Goal: Navigation & Orientation: Find specific page/section

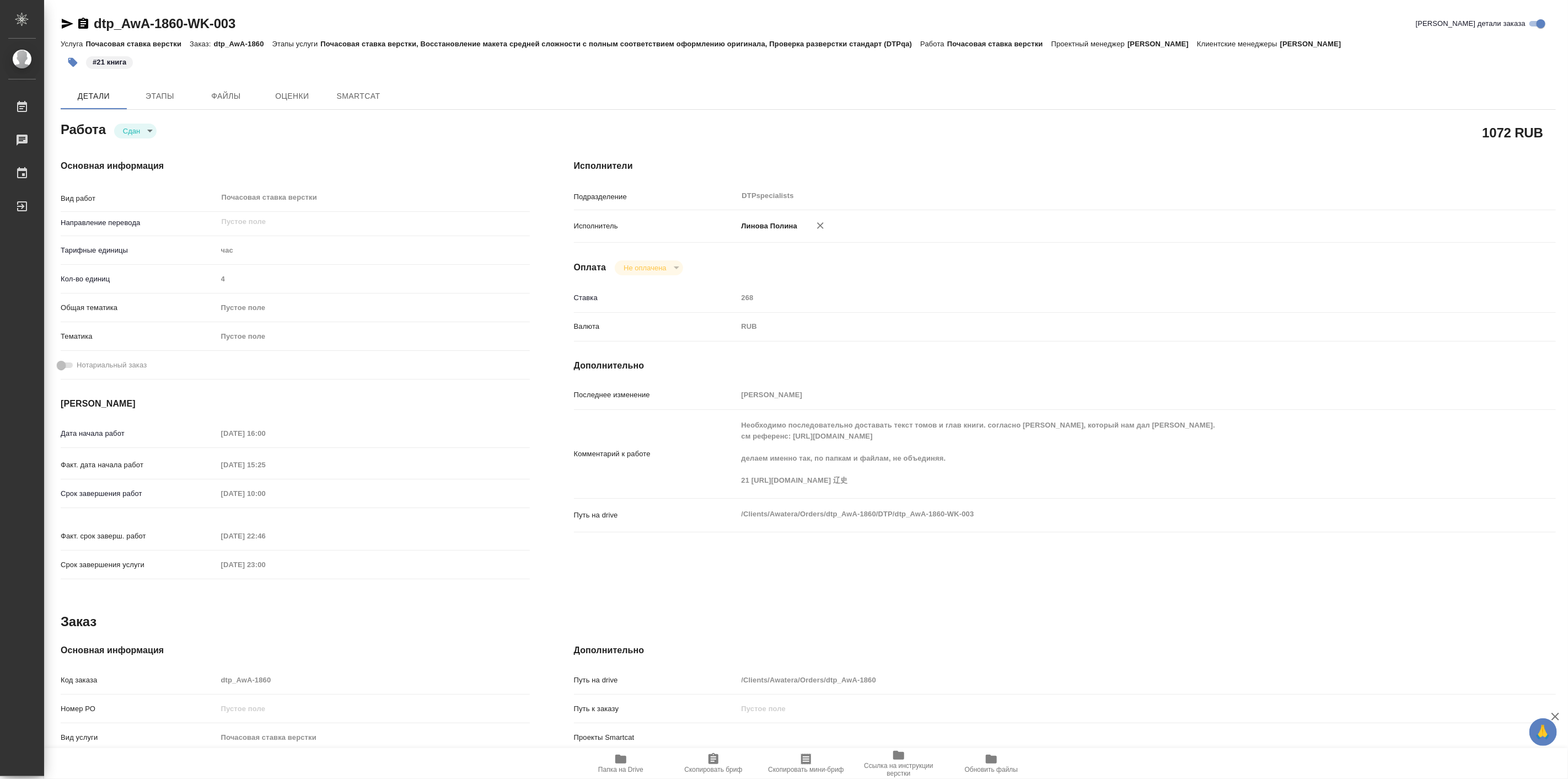
type textarea "x"
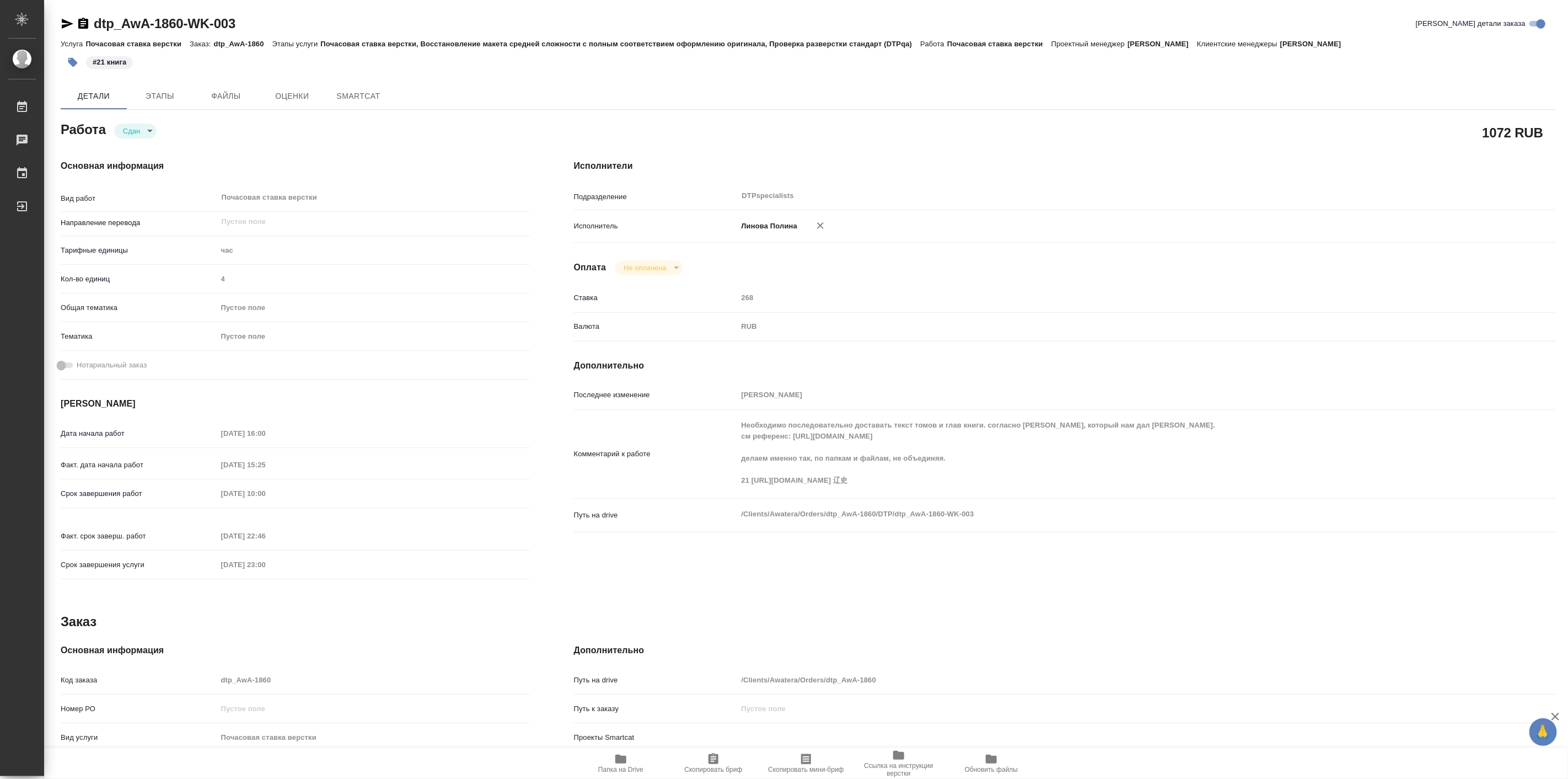
type textarea "x"
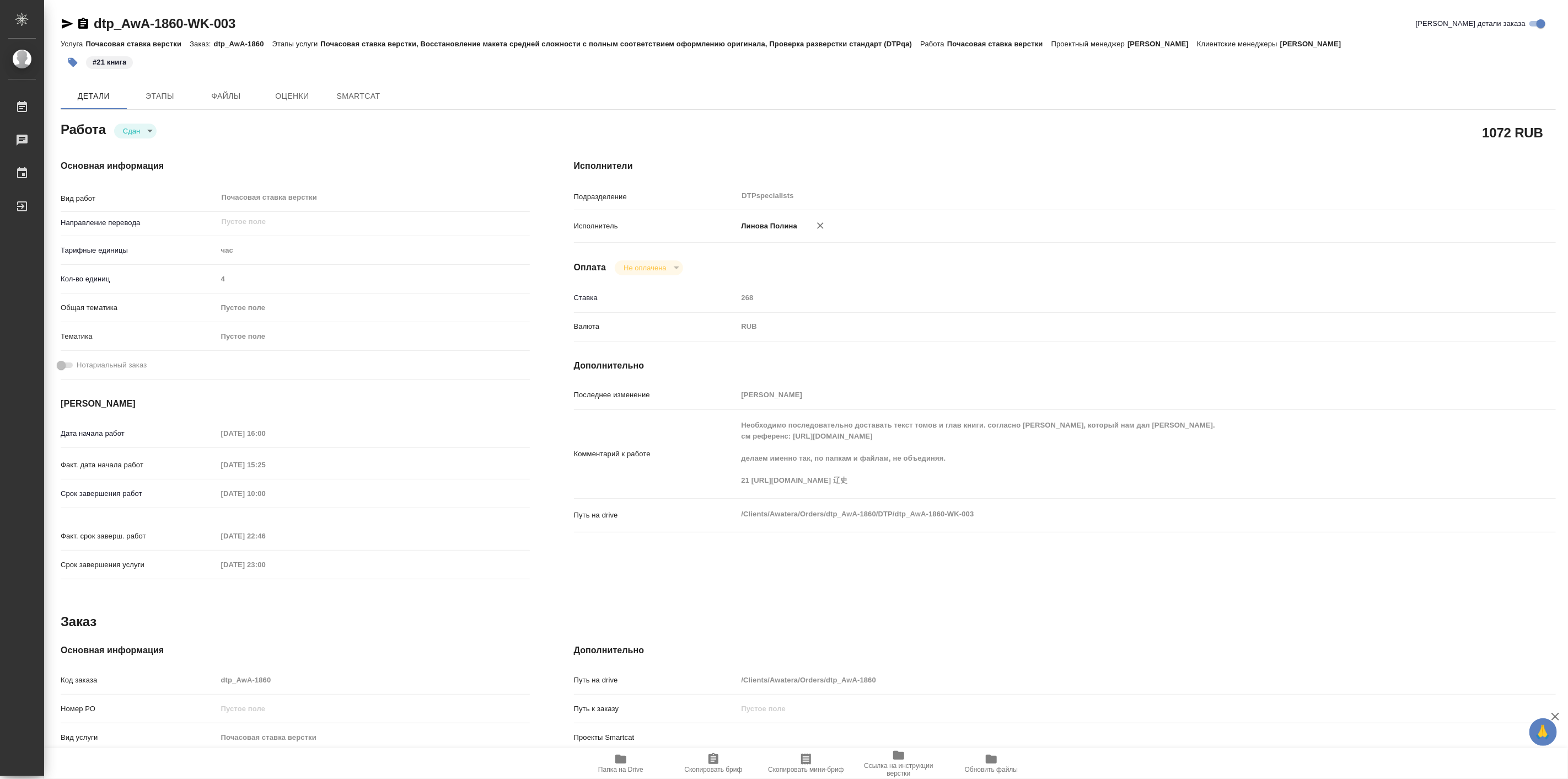
type textarea "x"
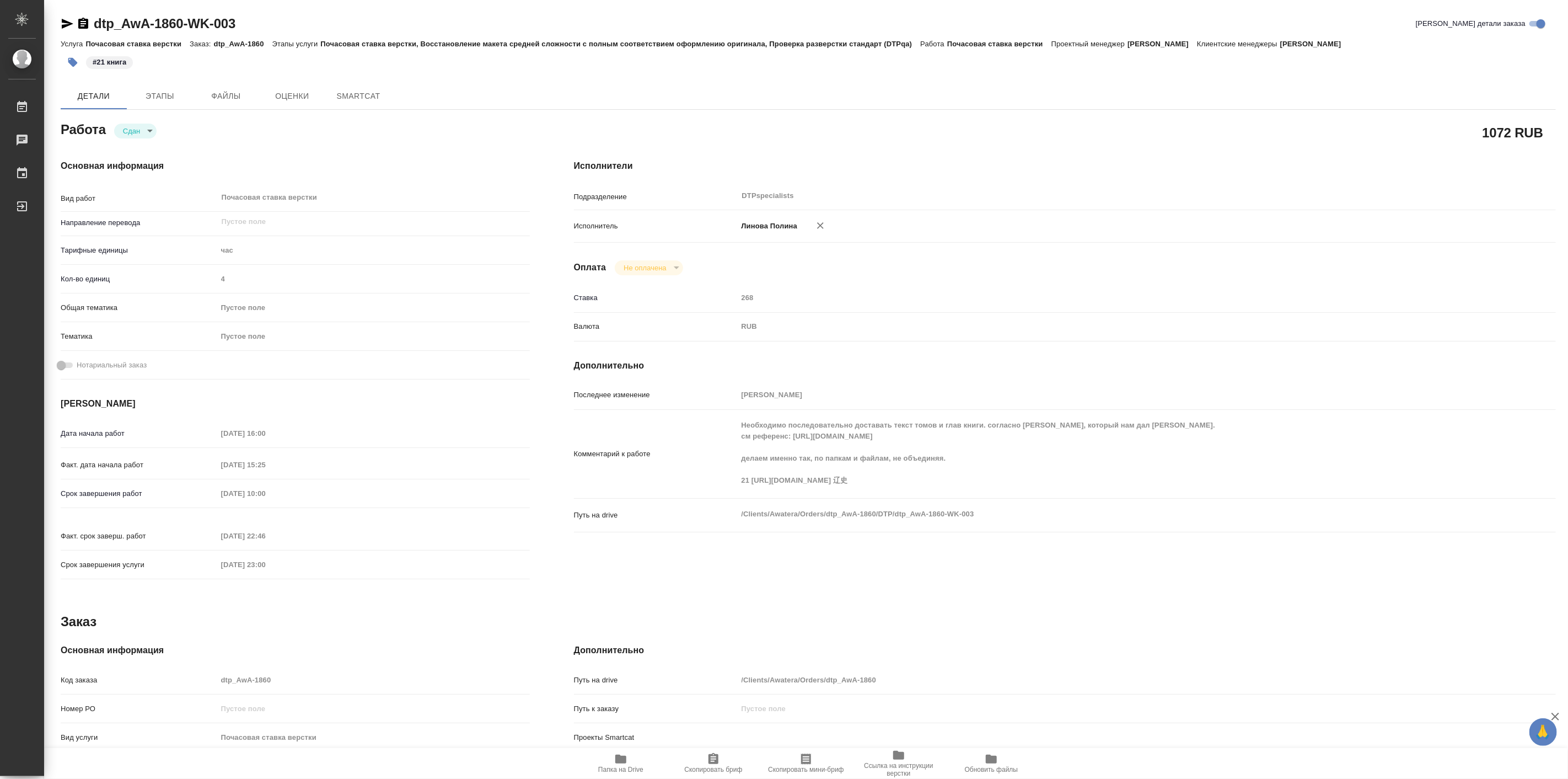
type textarea "x"
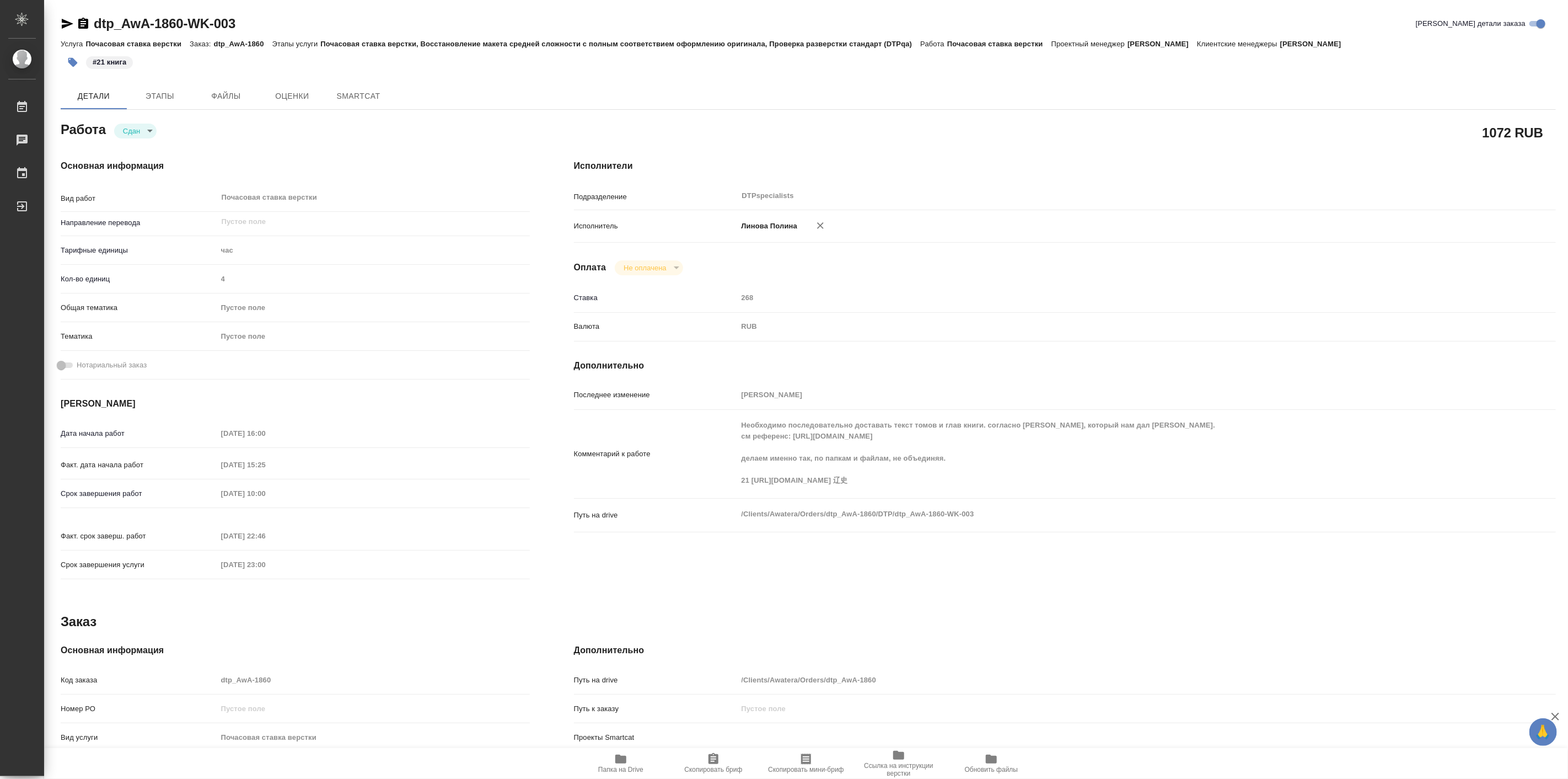
type textarea "x"
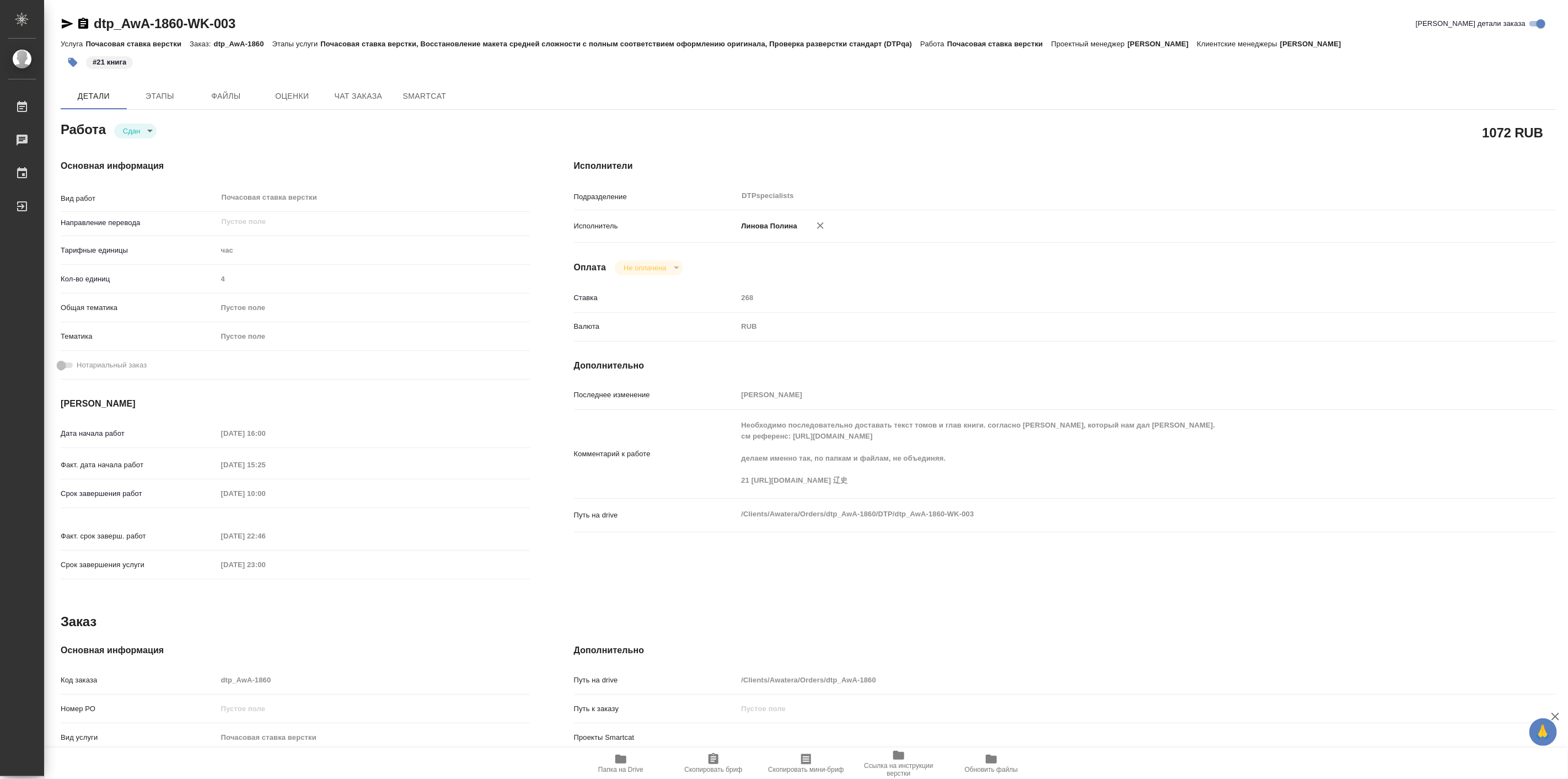
type textarea "x"
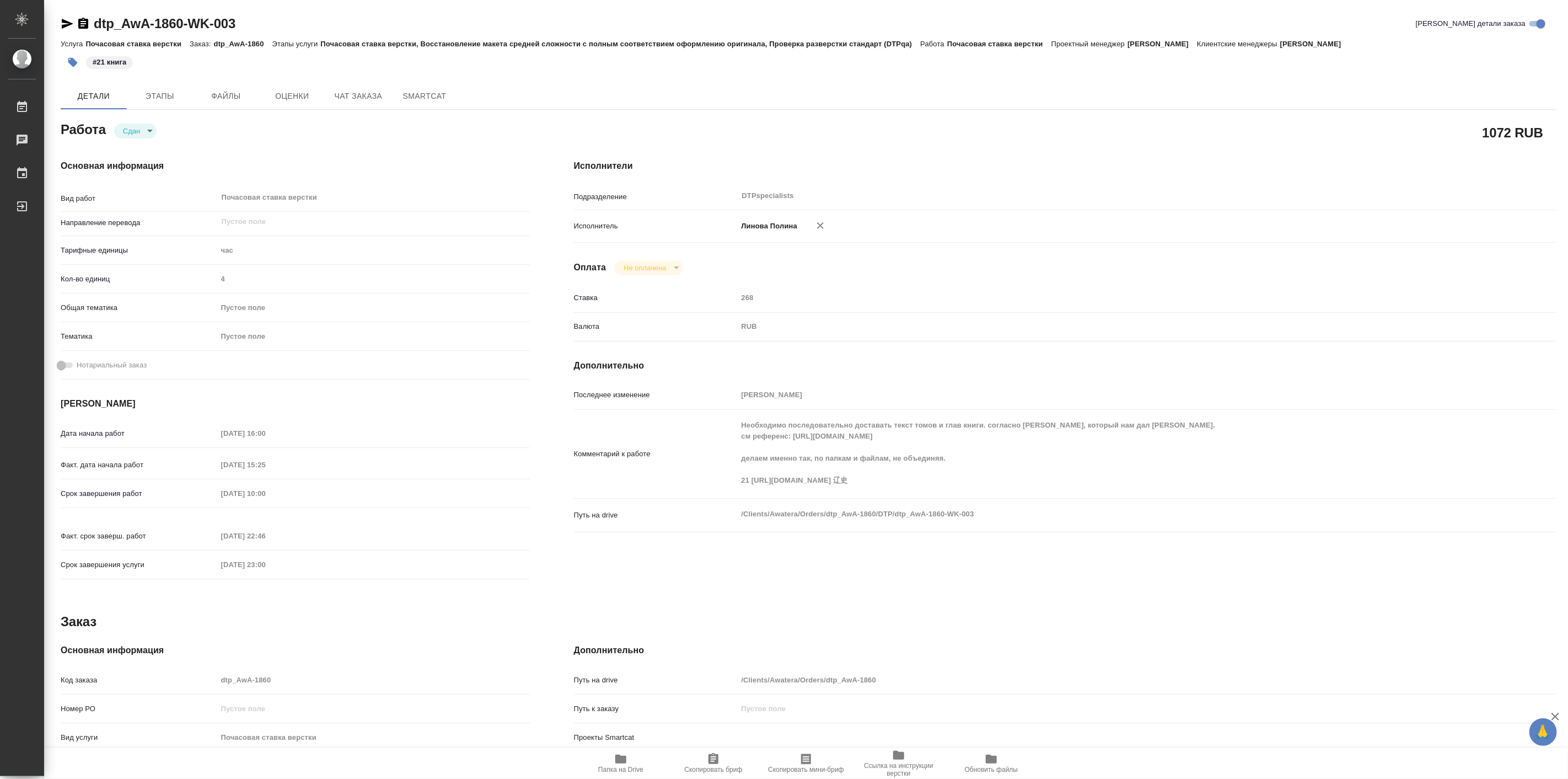
type textarea "x"
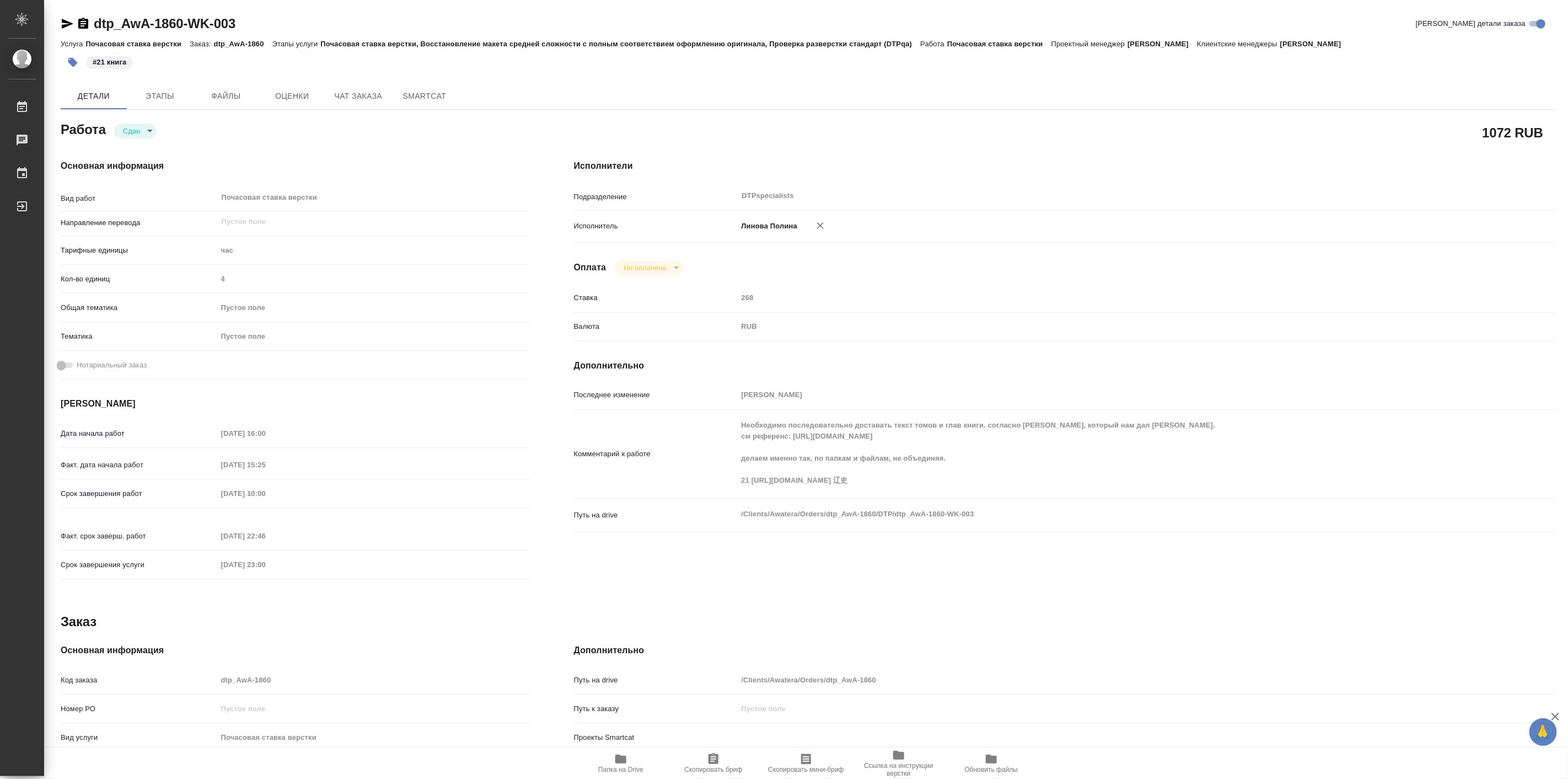
type textarea "x"
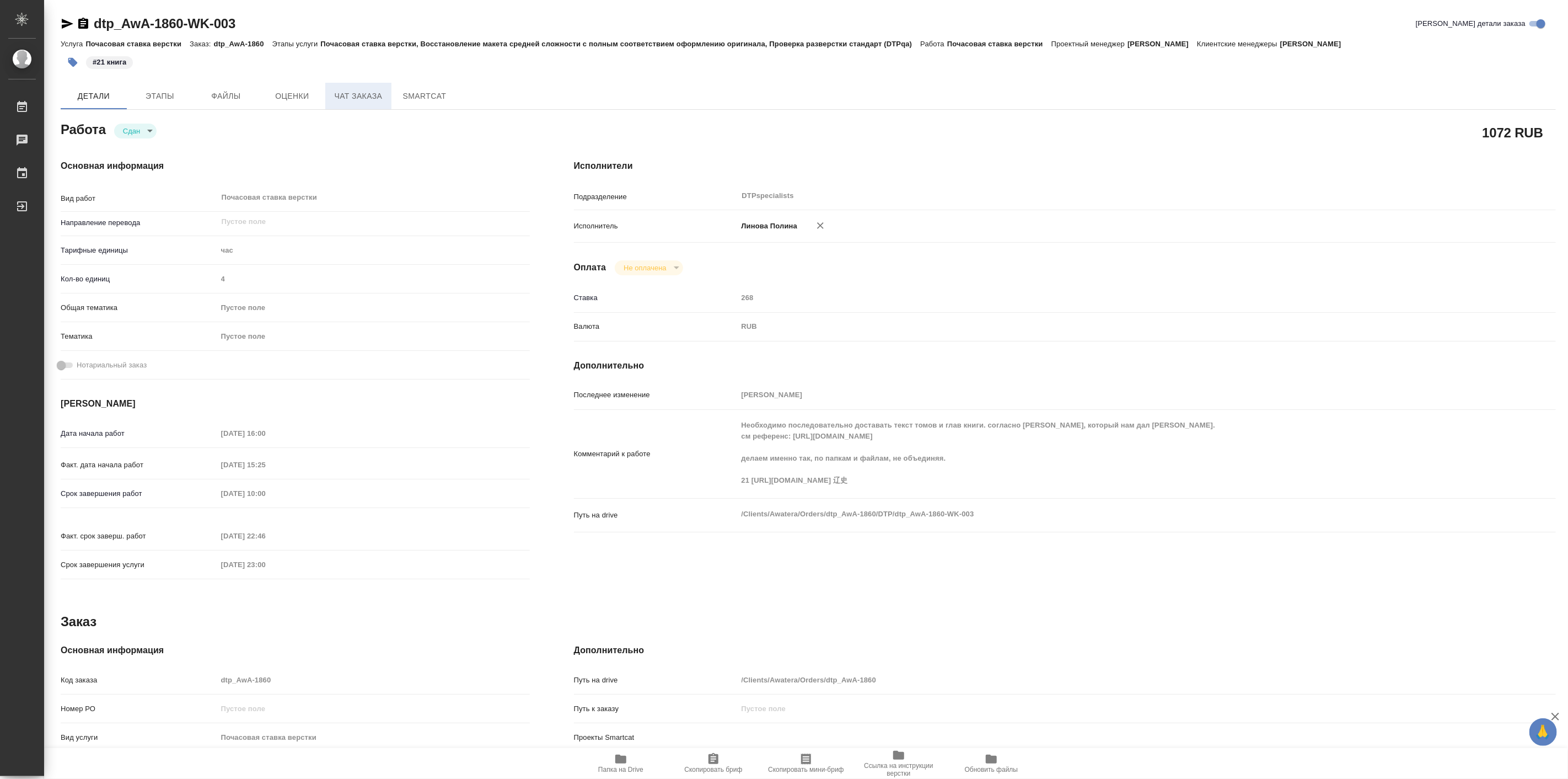
click at [358, 96] on span "Чат заказа" at bounding box center [358, 96] width 53 height 14
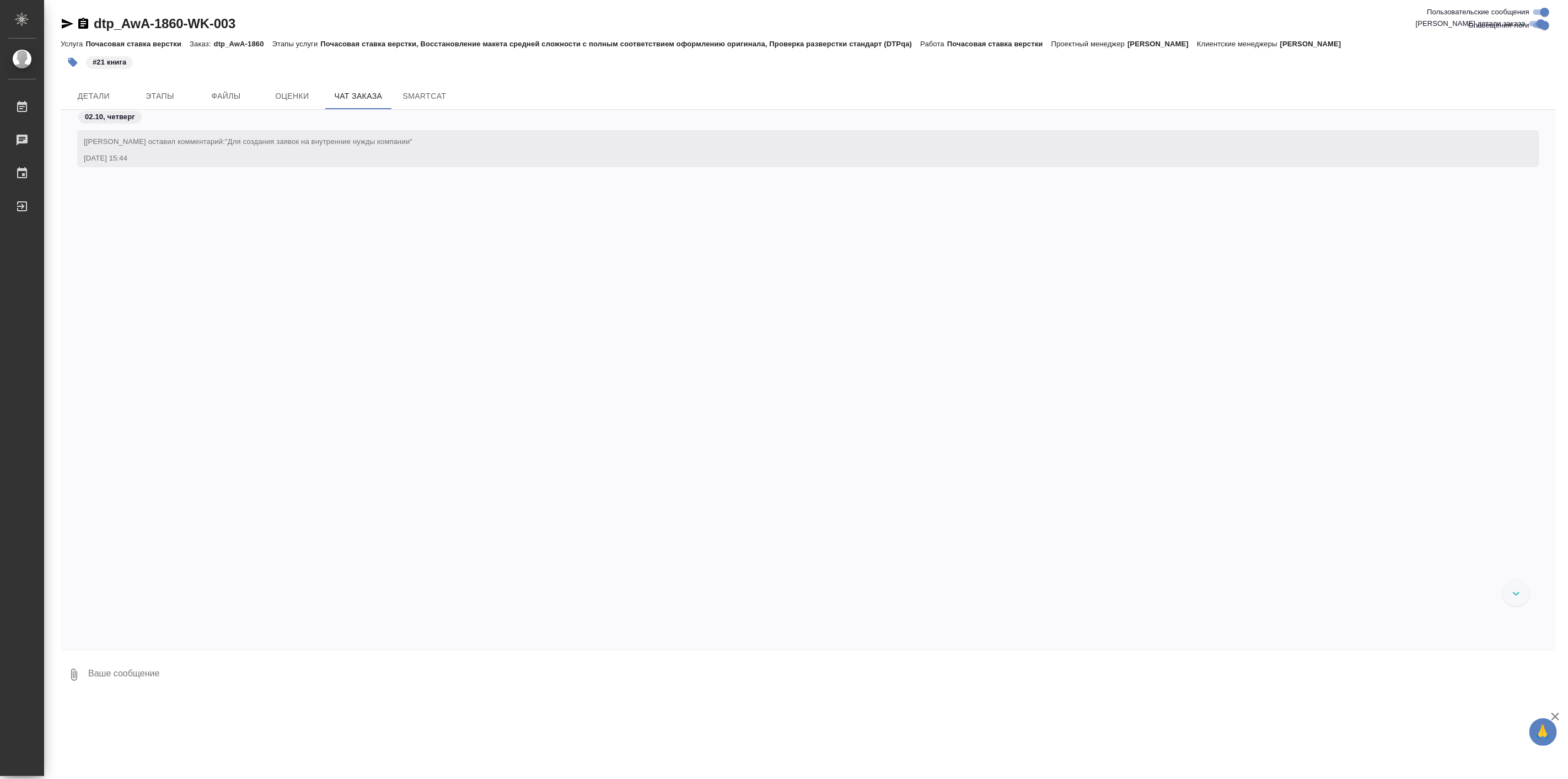
scroll to position [4354, 0]
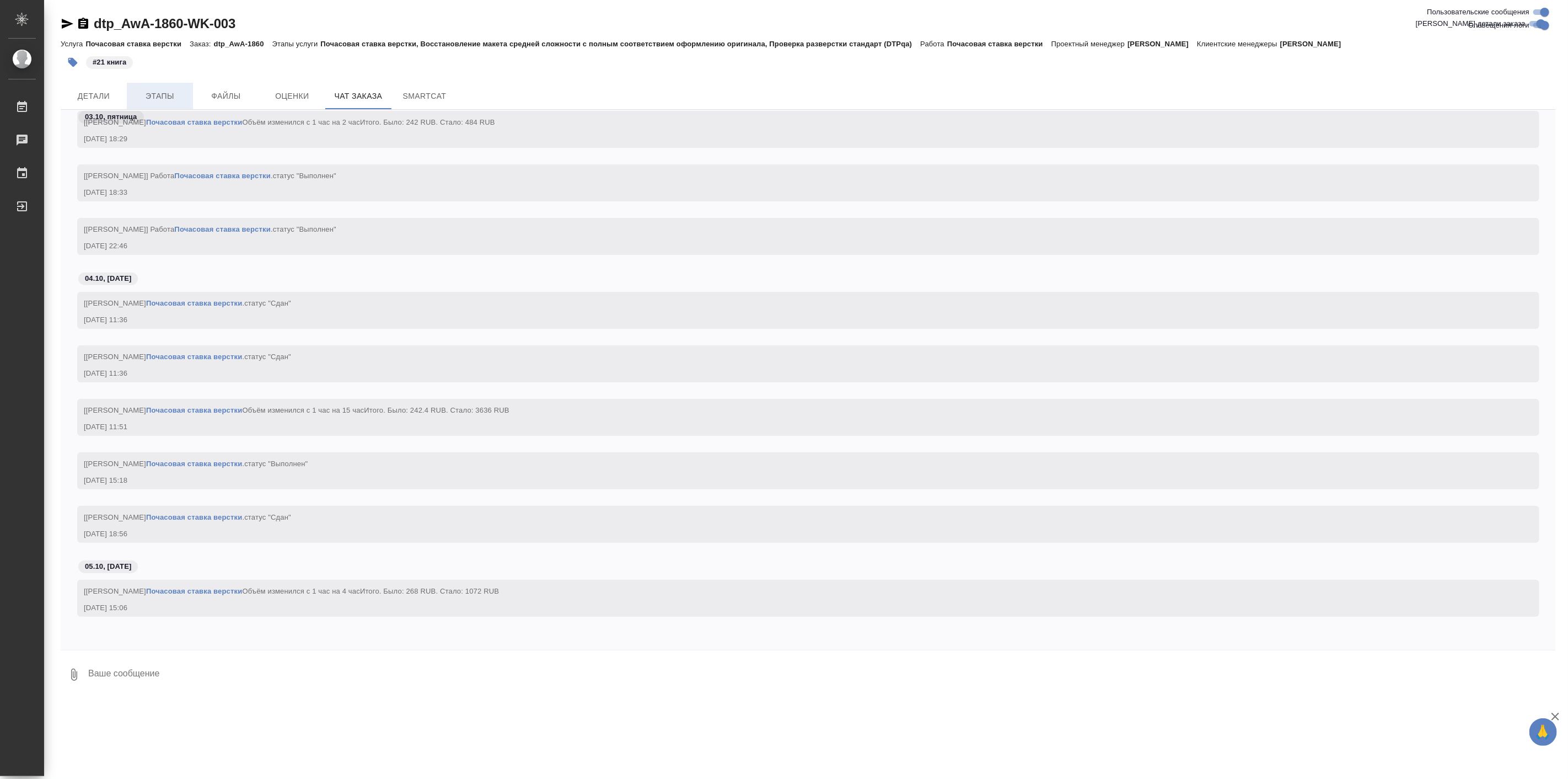
click at [158, 101] on span "Этапы" at bounding box center [160, 96] width 53 height 14
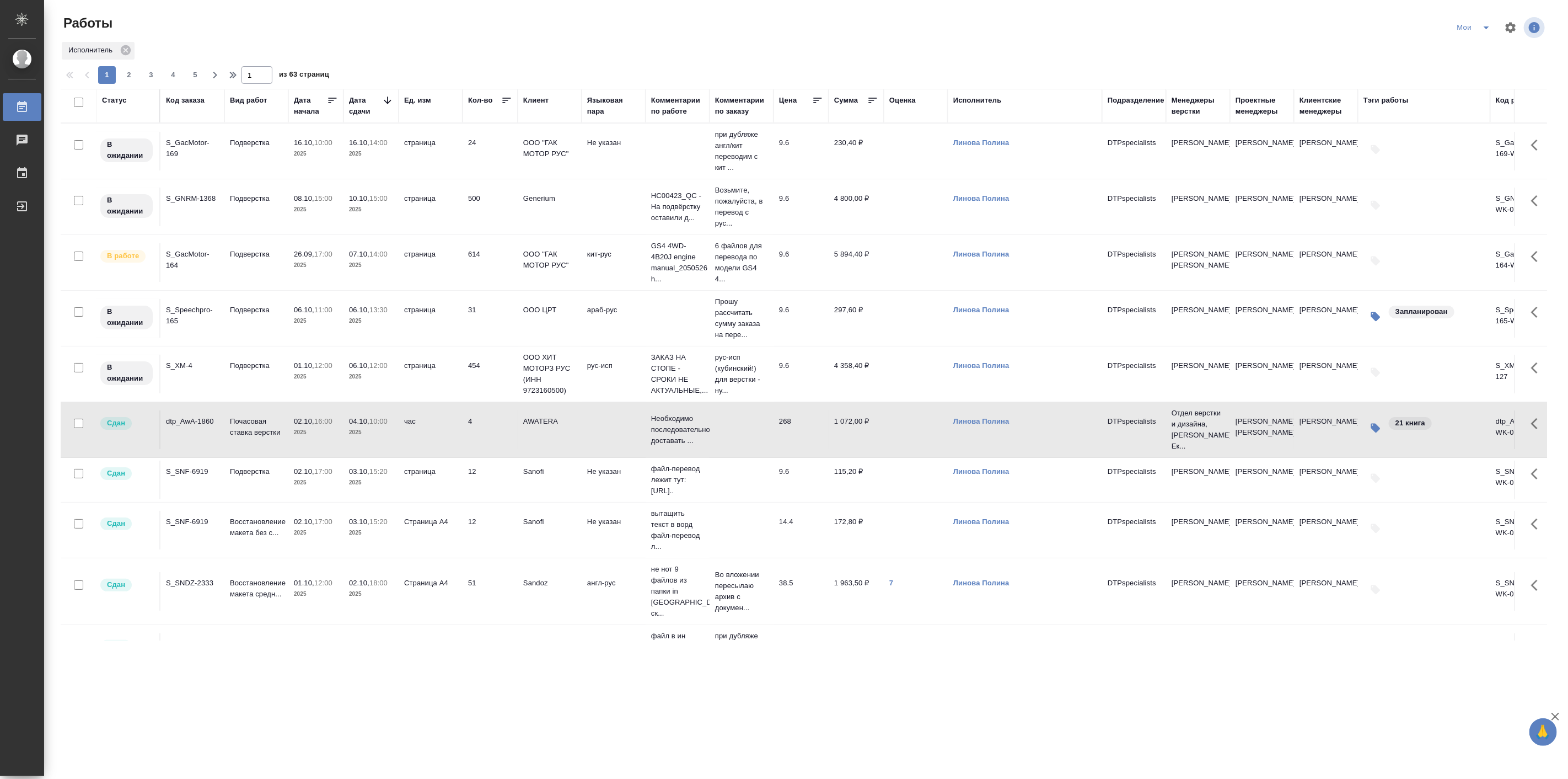
click at [415, 365] on td "страница" at bounding box center [430, 374] width 64 height 39
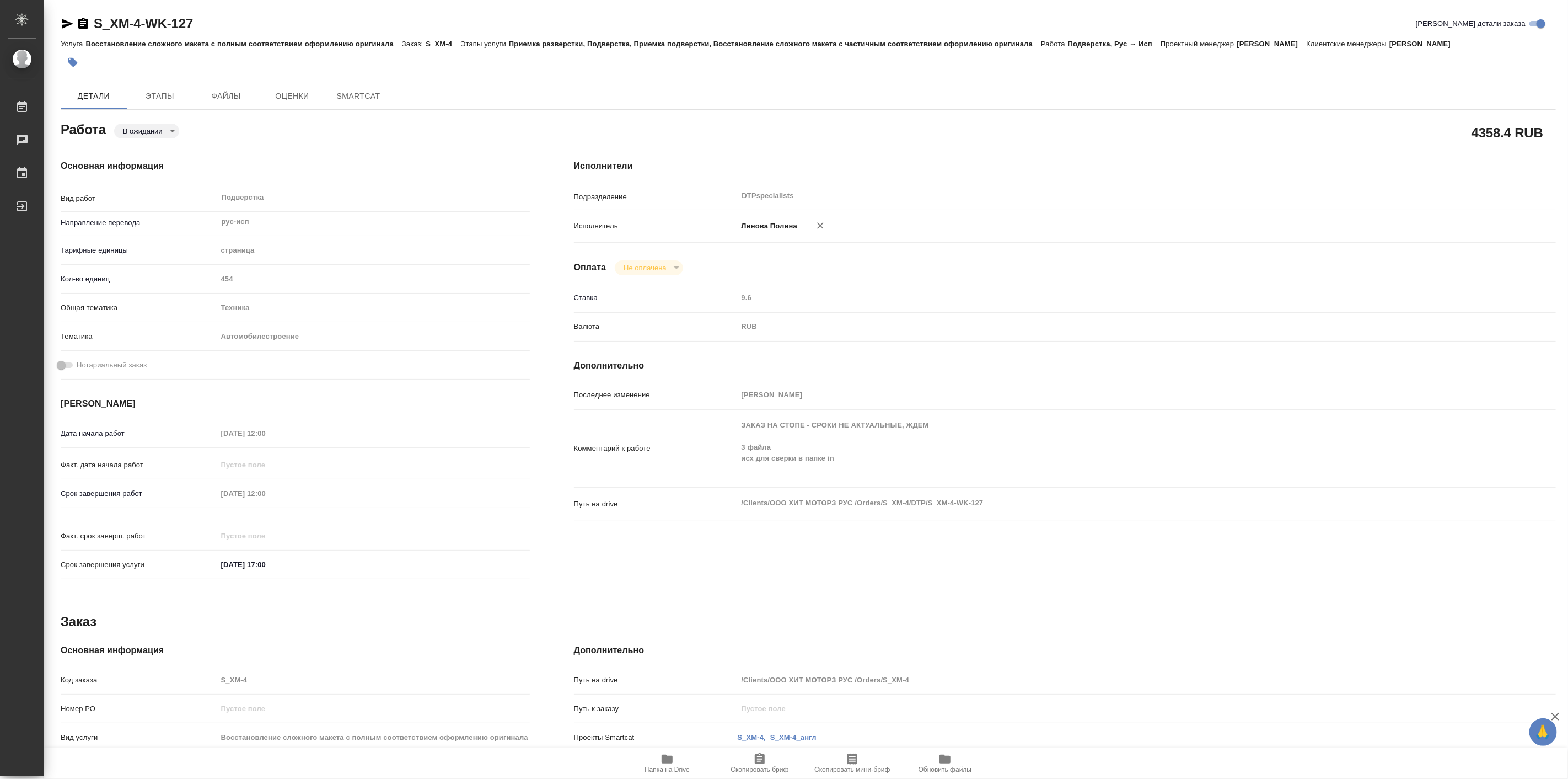
type textarea "x"
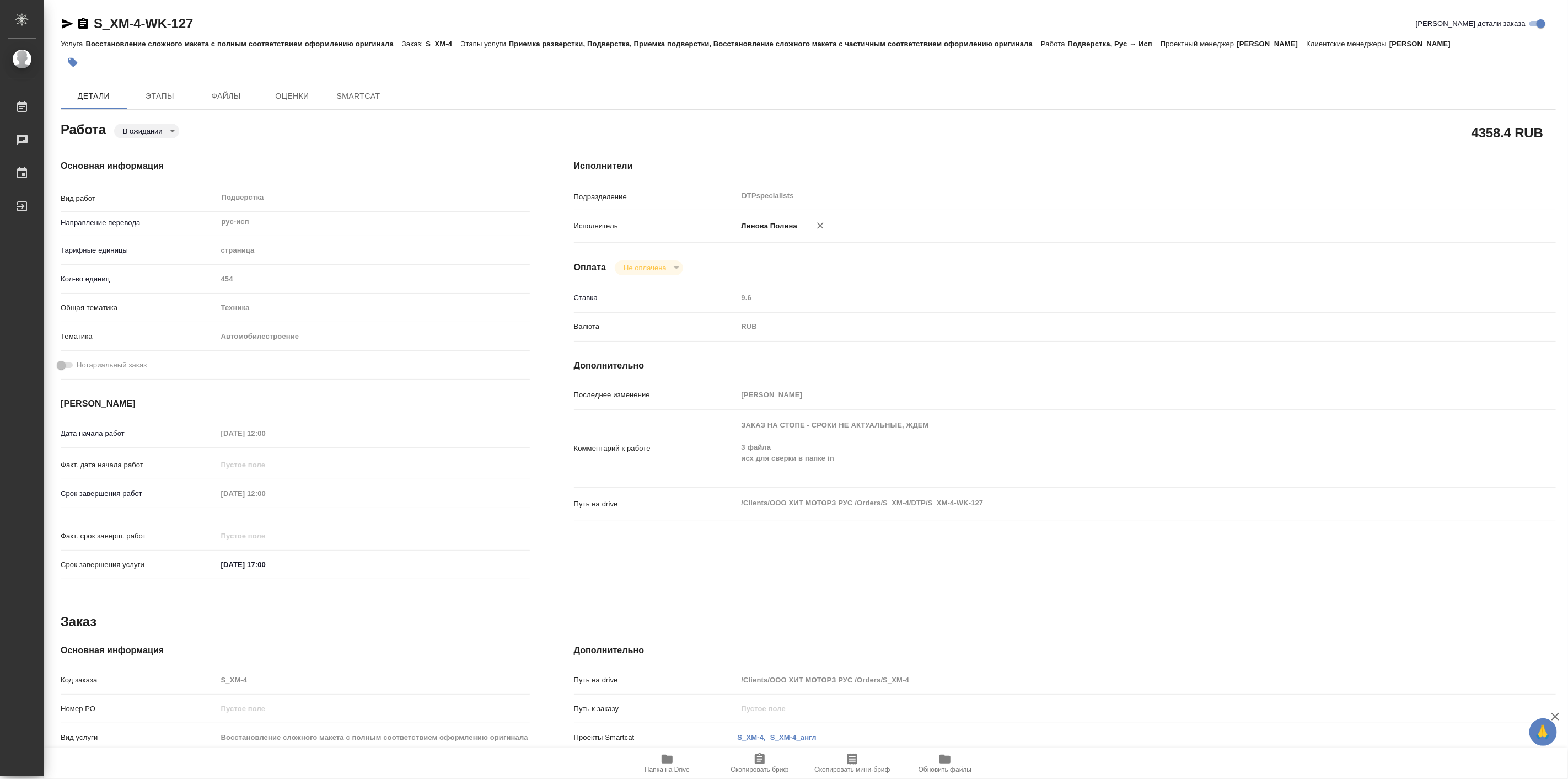
type textarea "x"
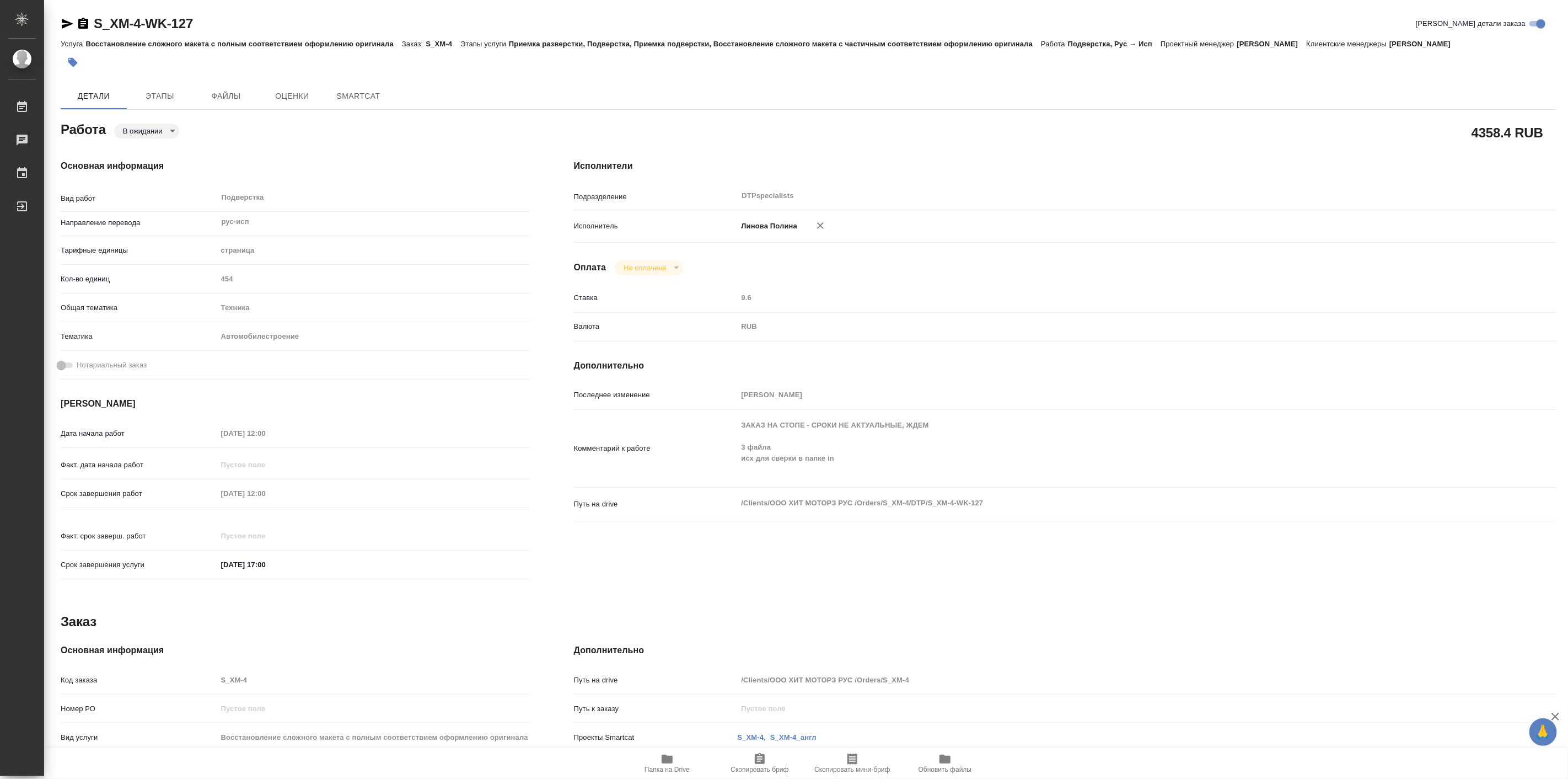
type textarea "x"
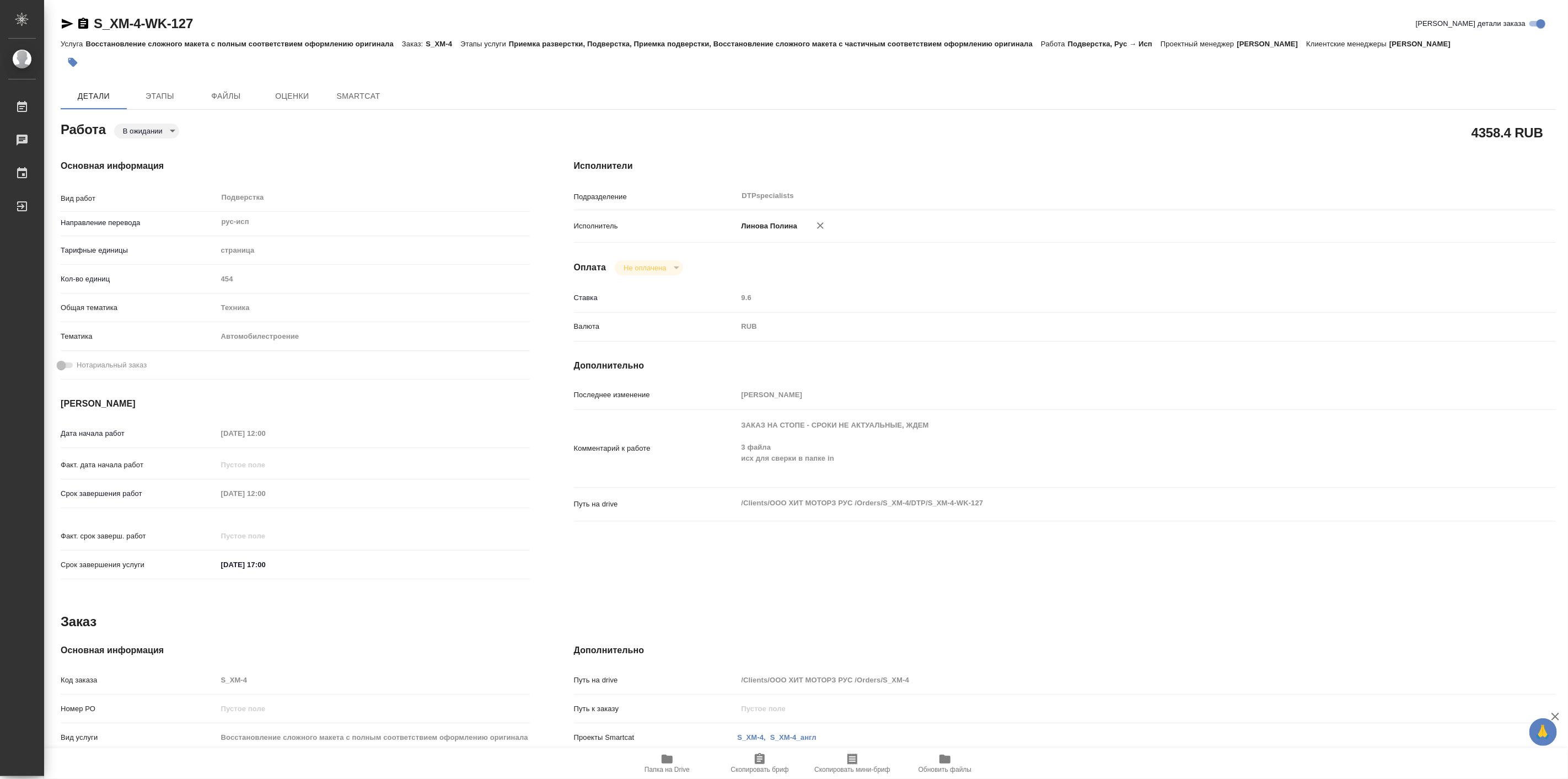
type textarea "x"
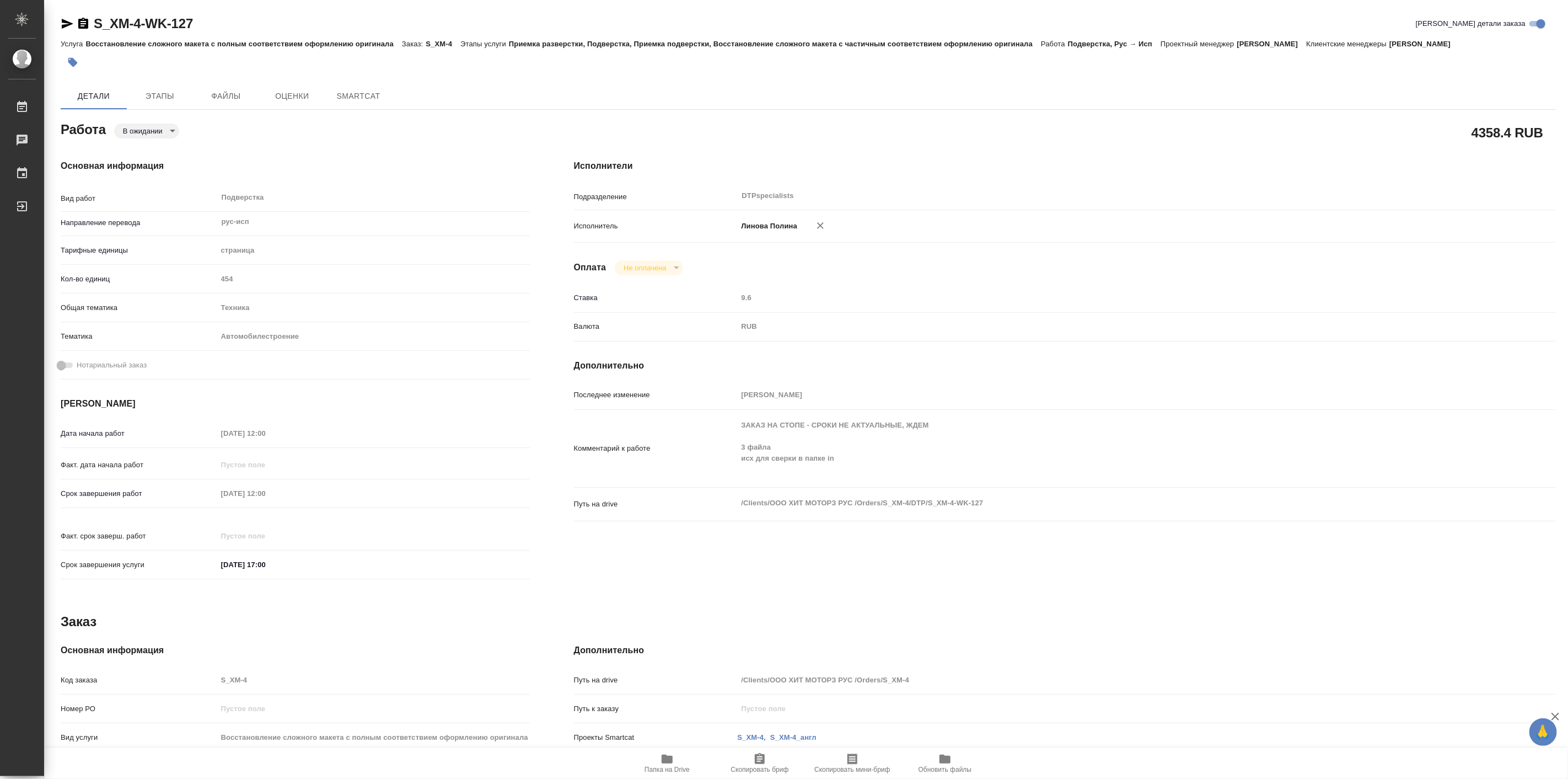
type textarea "x"
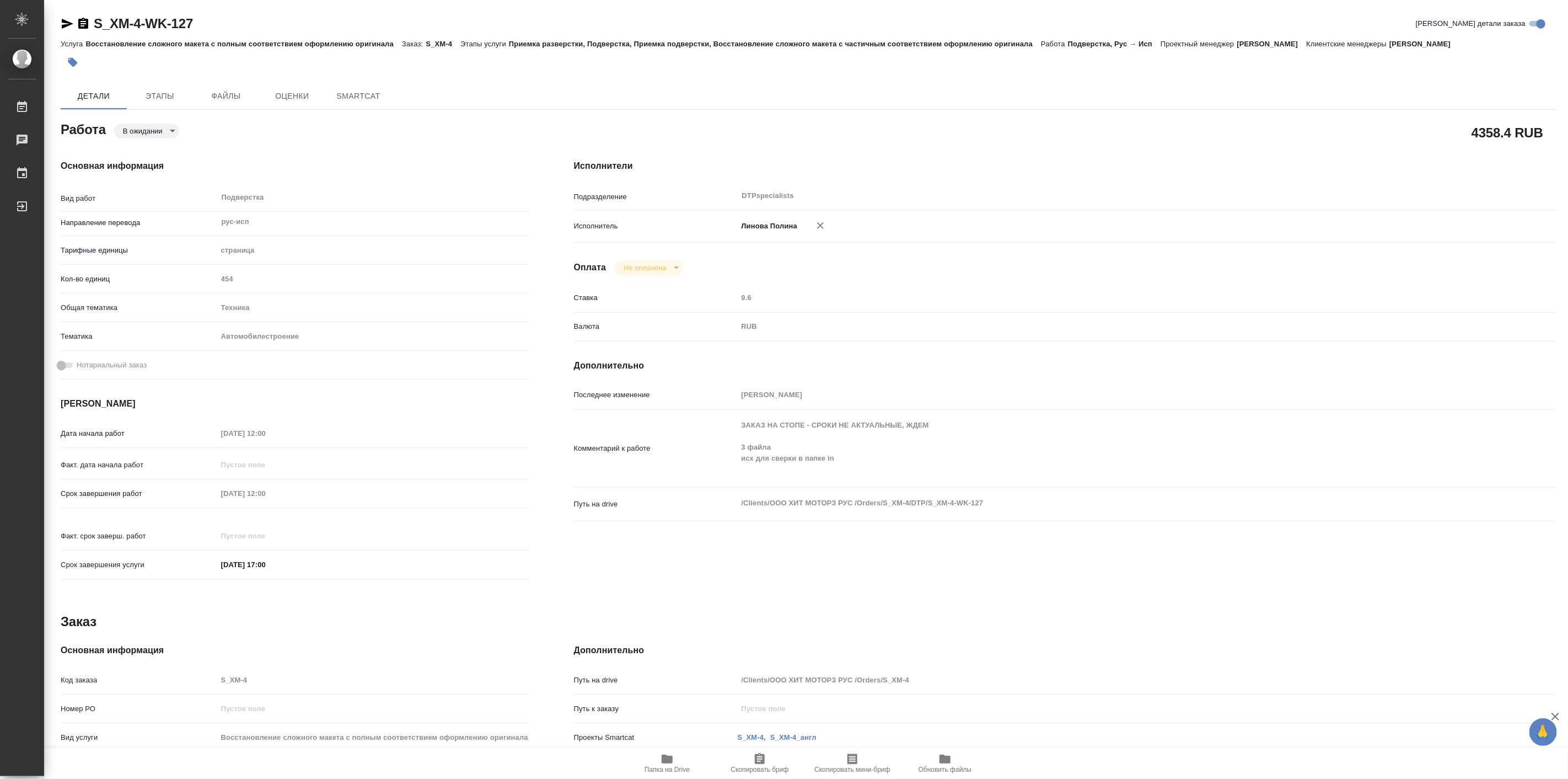
type textarea "x"
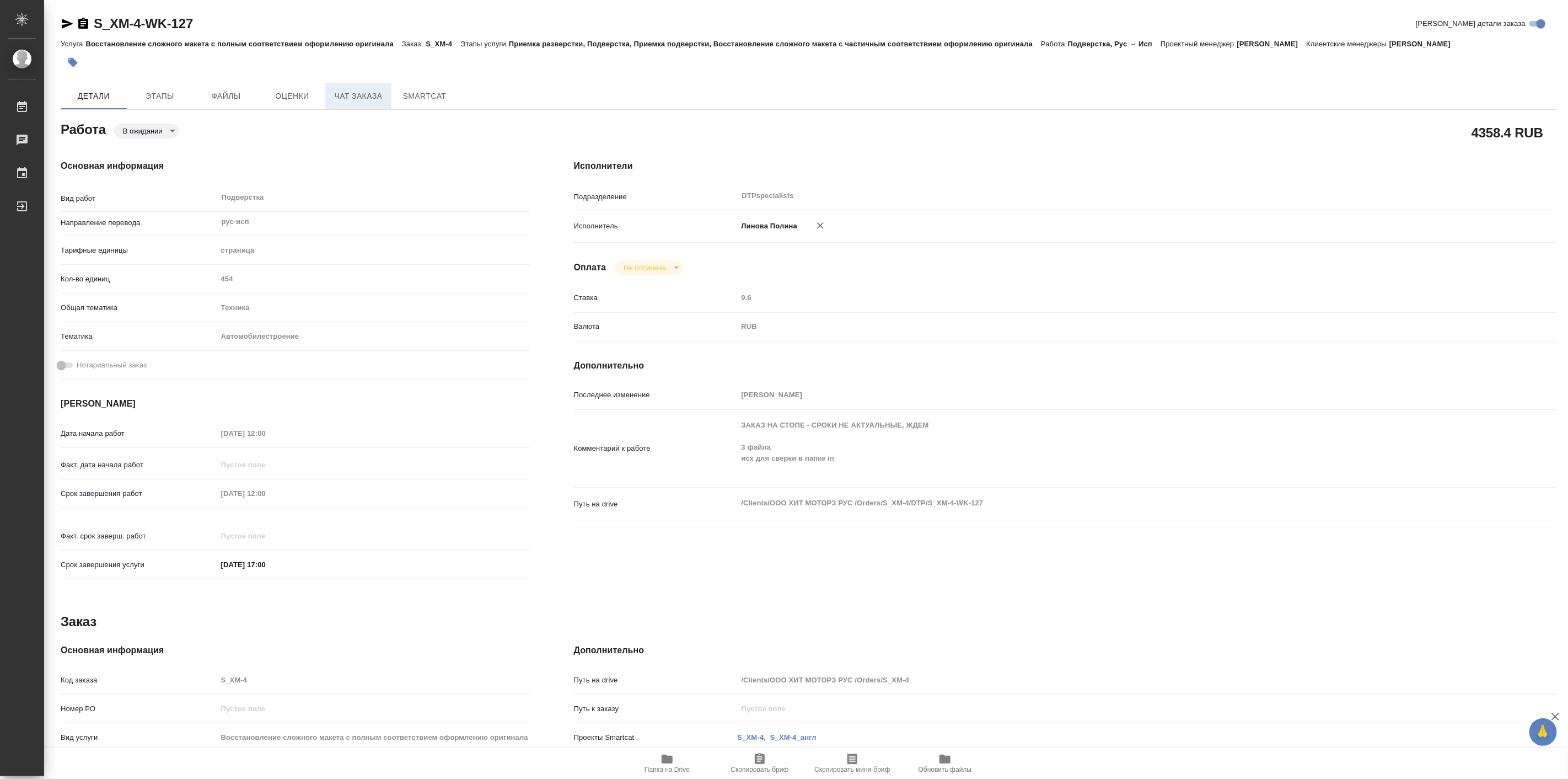
type textarea "x"
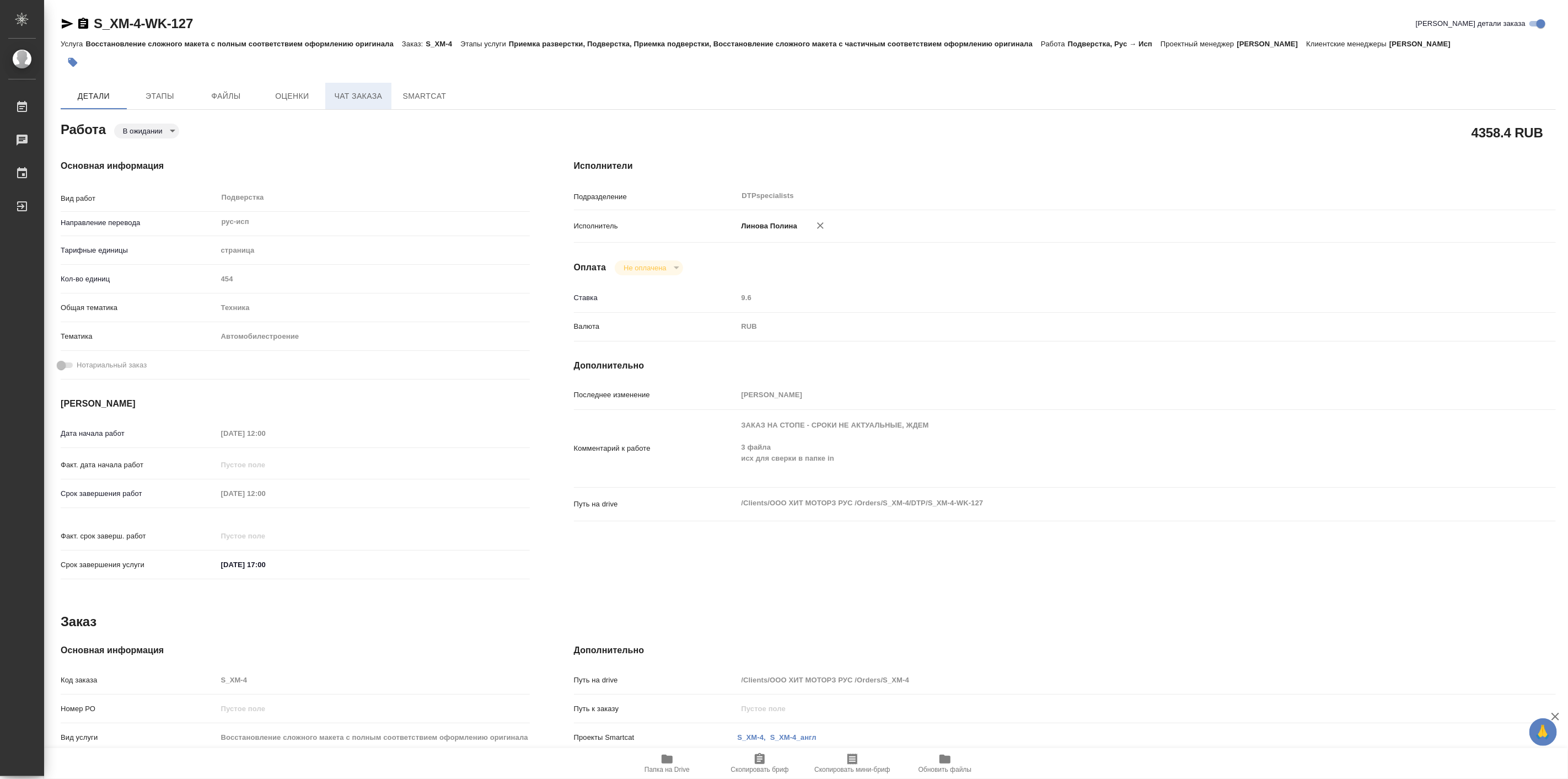
type textarea "x"
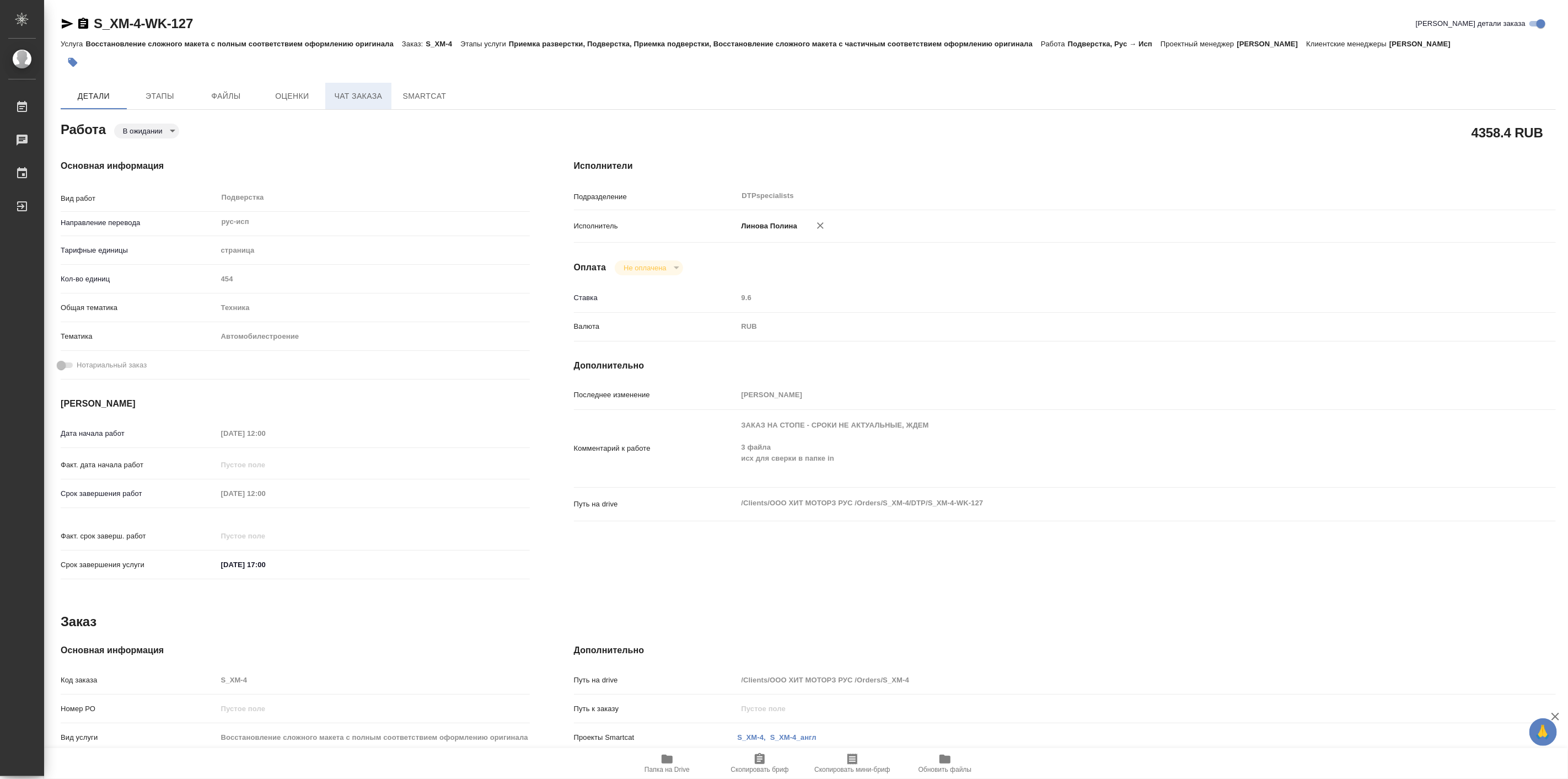
click at [357, 94] on span "Чат заказа" at bounding box center [358, 96] width 53 height 14
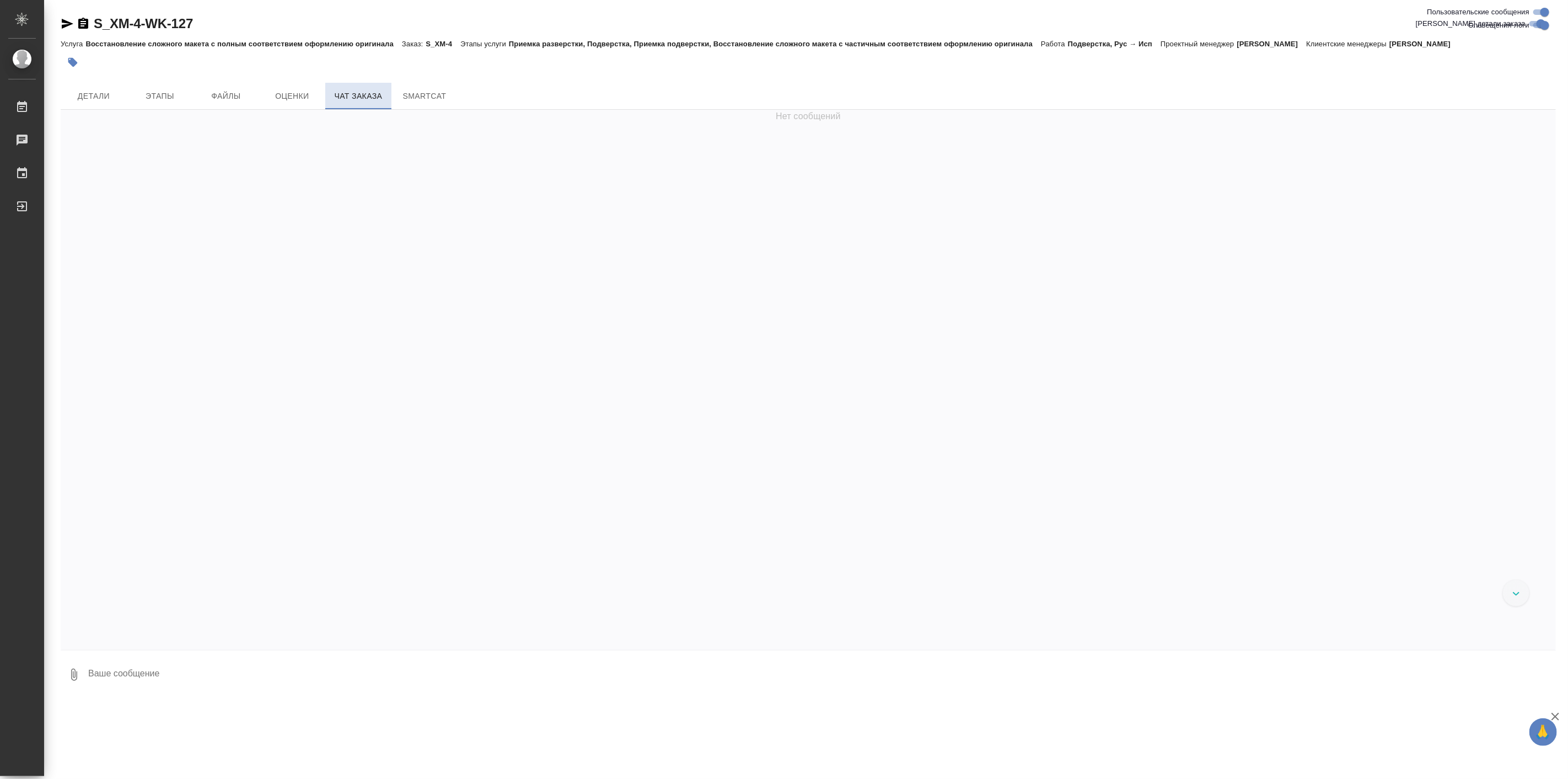
scroll to position [92335, 0]
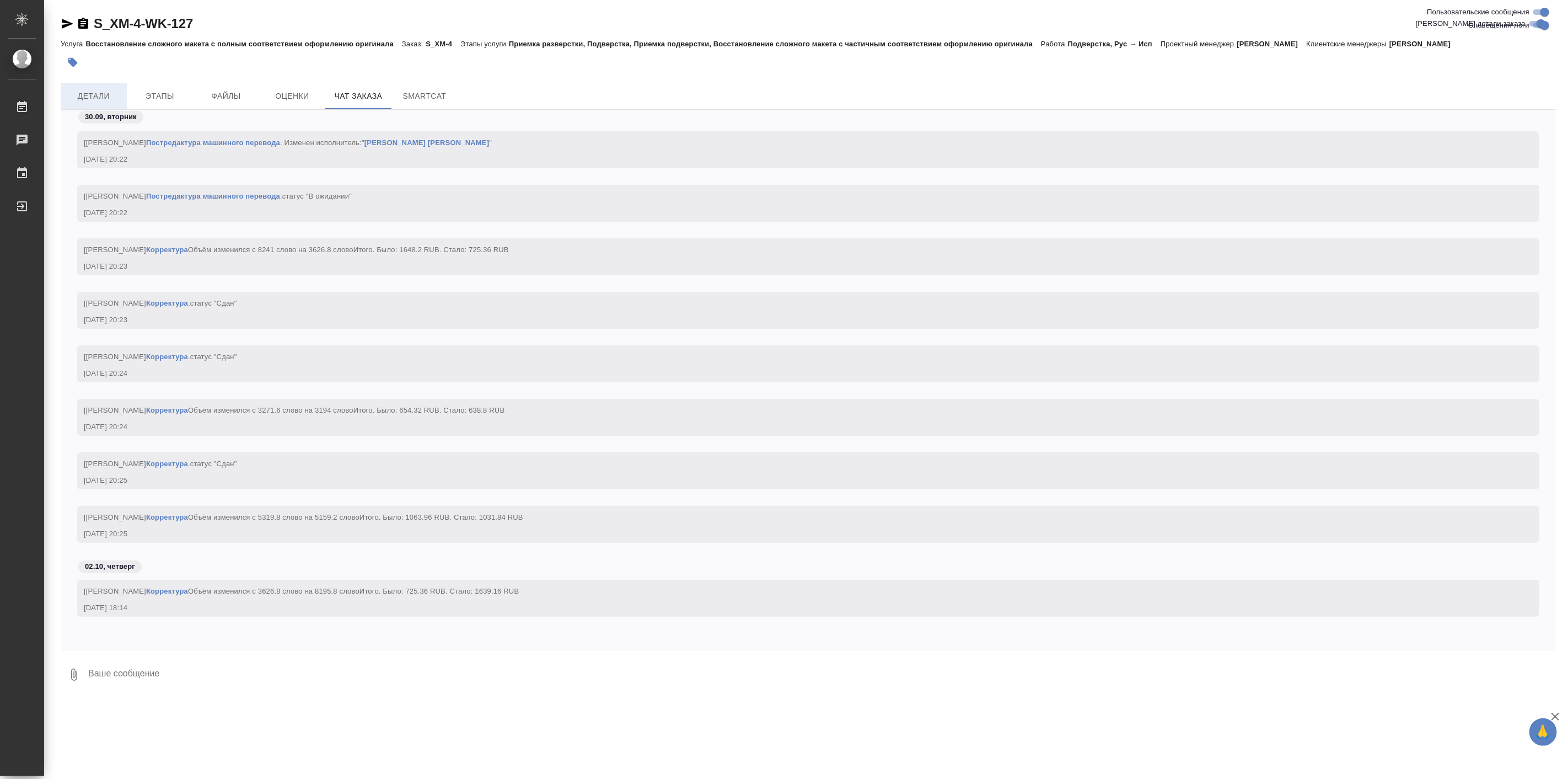
click at [95, 95] on span "Детали" at bounding box center [93, 96] width 53 height 14
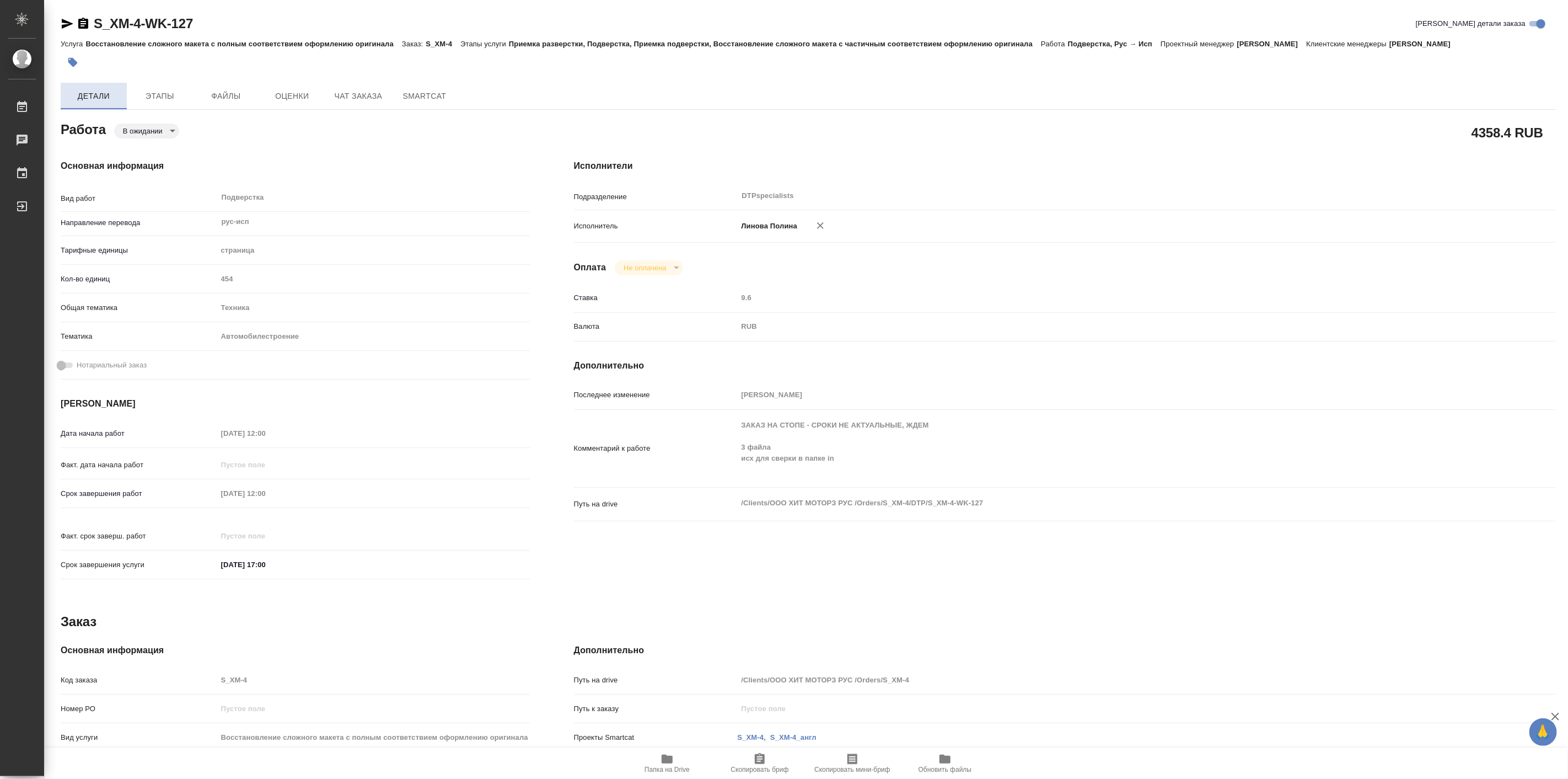
type textarea "x"
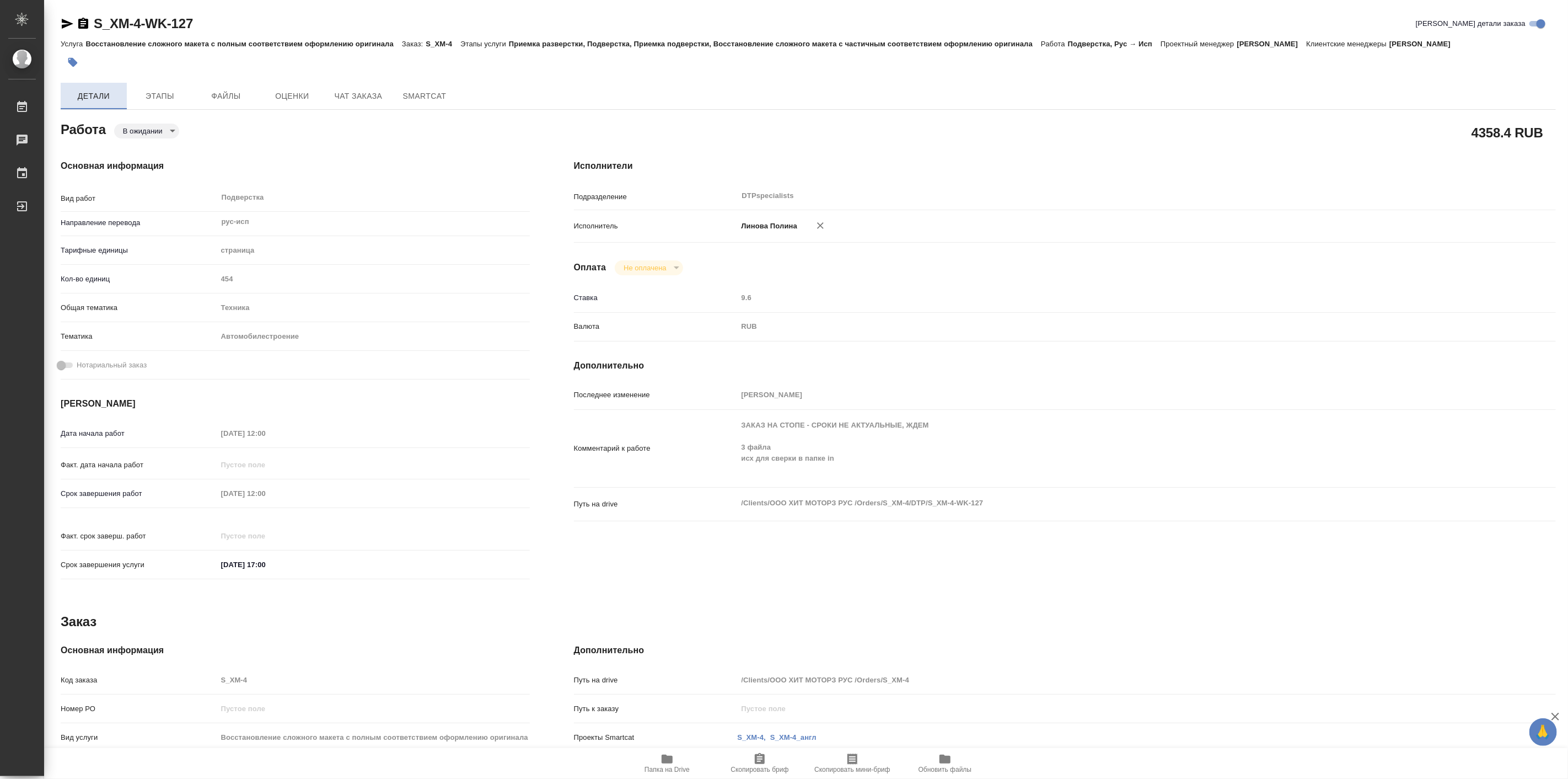
type textarea "x"
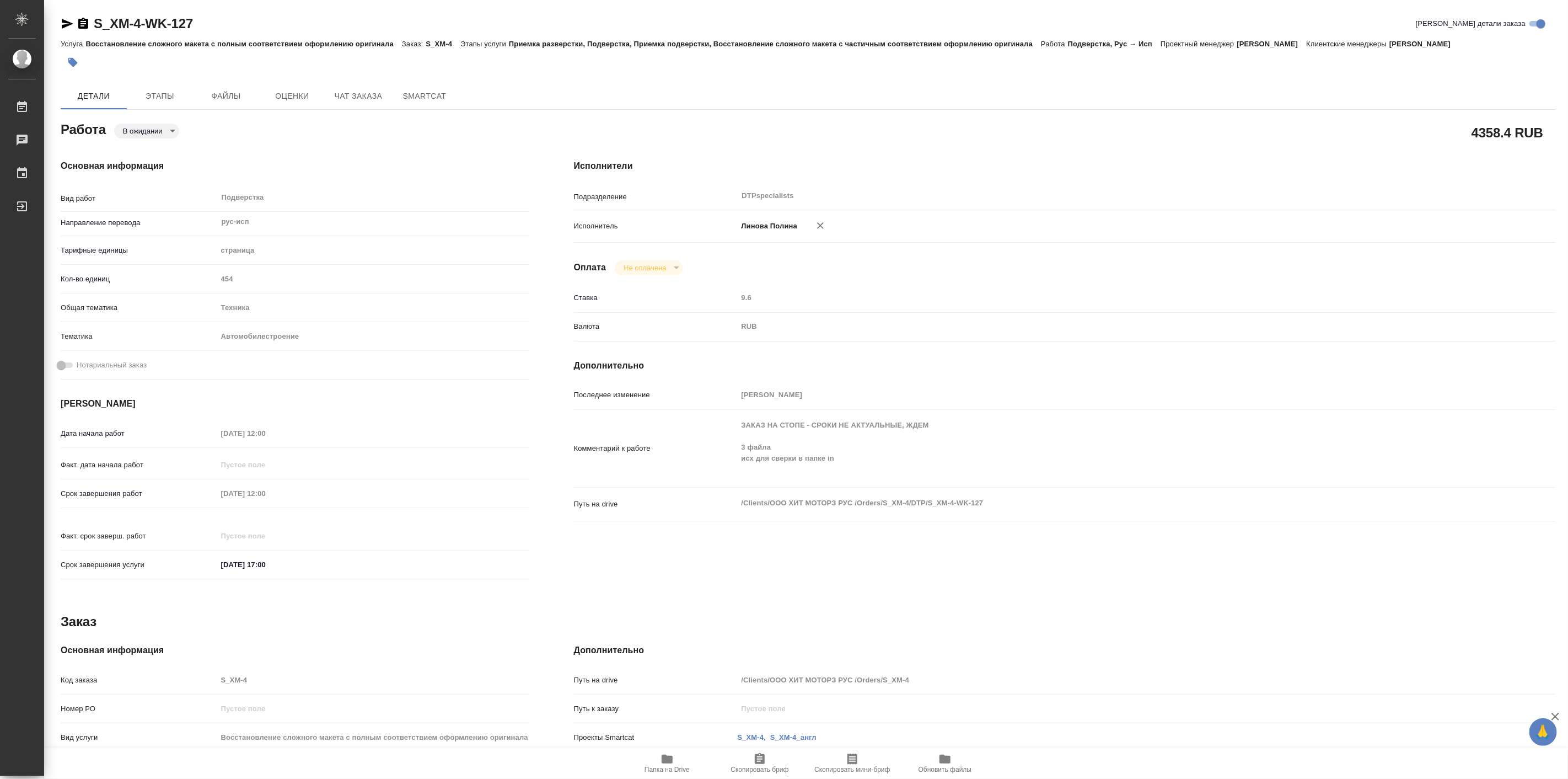
type textarea "x"
